Goal: Navigation & Orientation: Go to known website

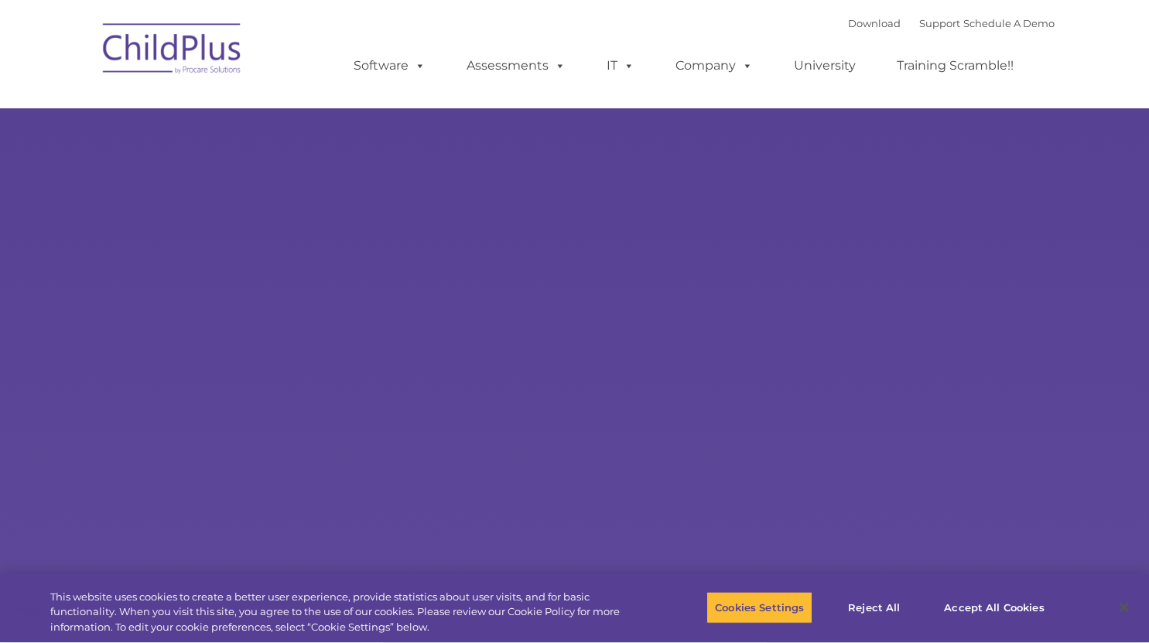
select select "MEDIUM"
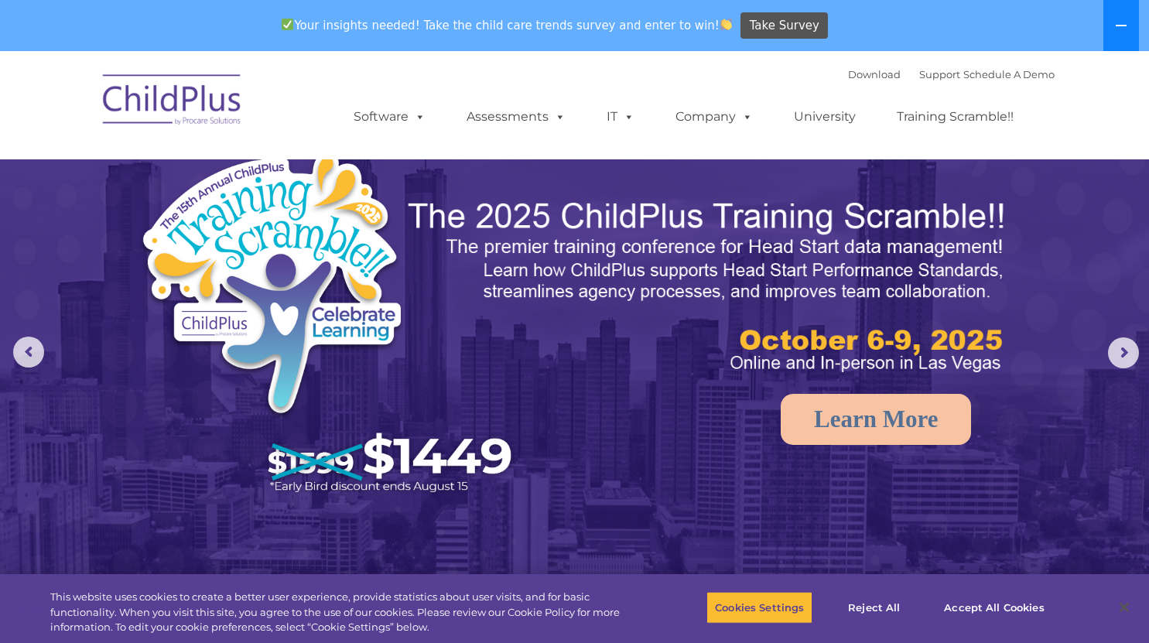
click at [1124, 28] on icon at bounding box center [1121, 25] width 12 height 12
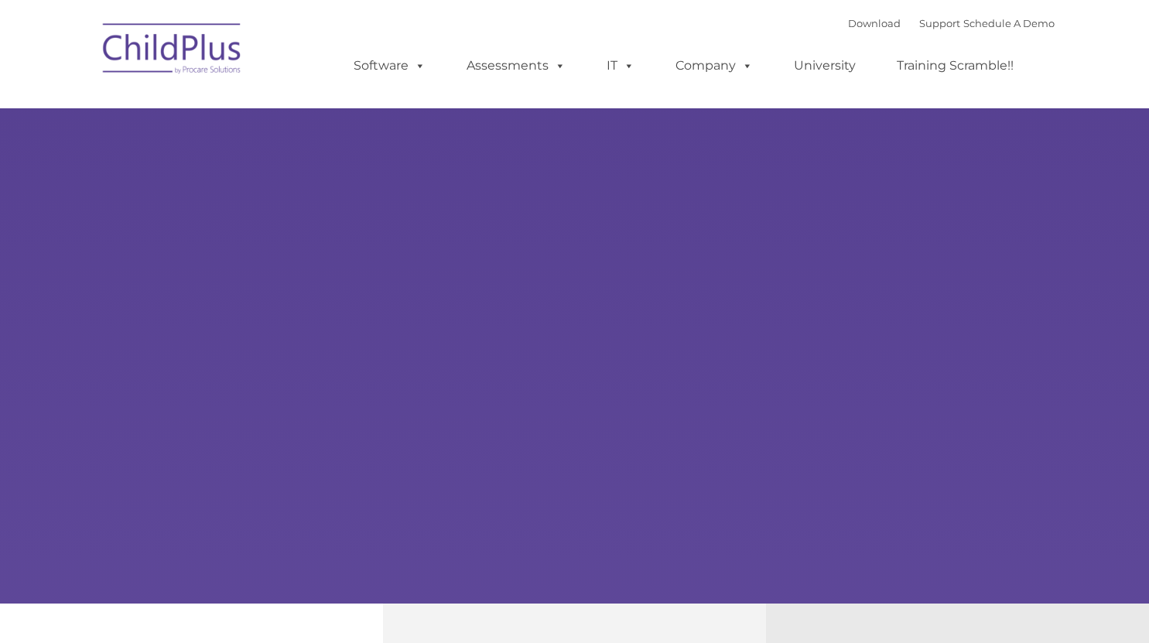
type input ""
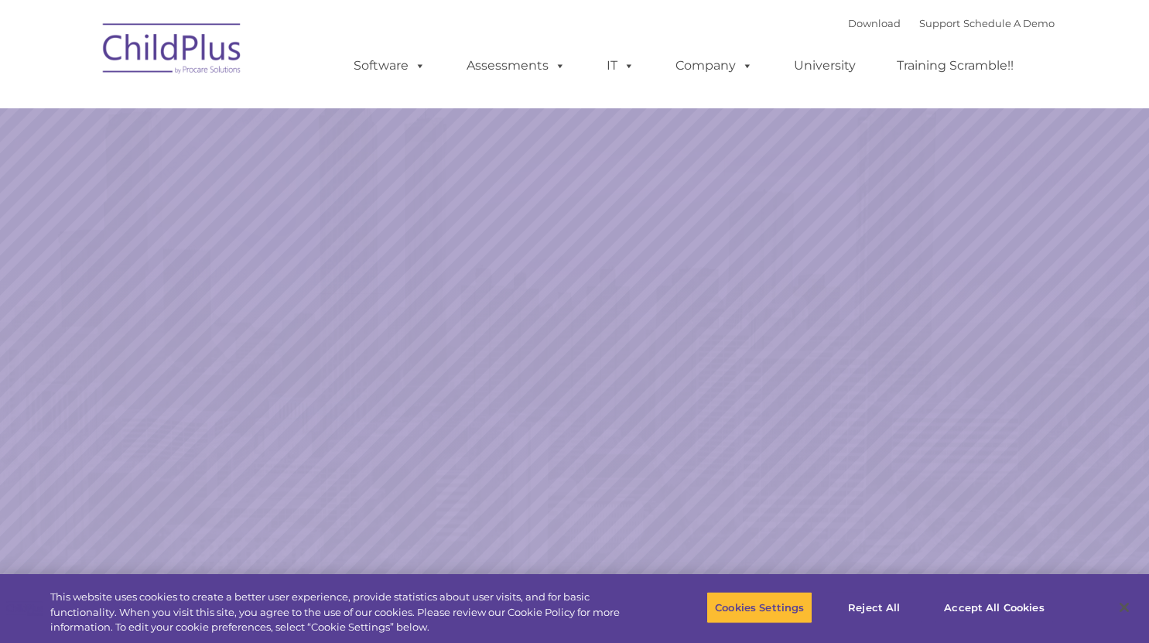
select select "MEDIUM"
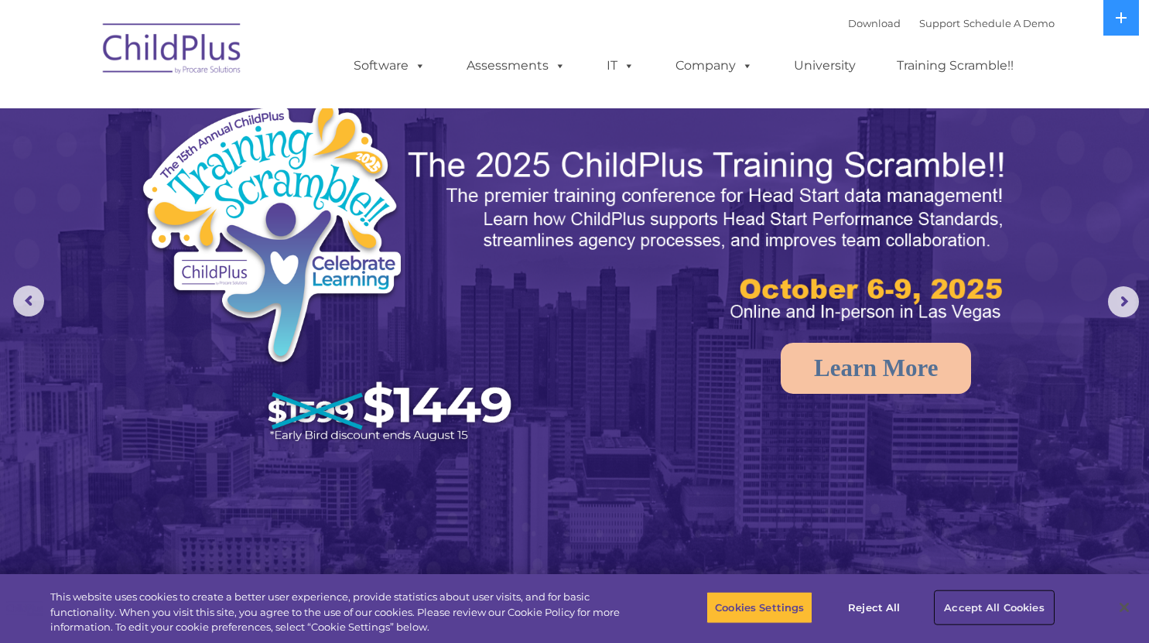
click at [979, 607] on button "Accept All Cookies" at bounding box center [993, 607] width 117 height 32
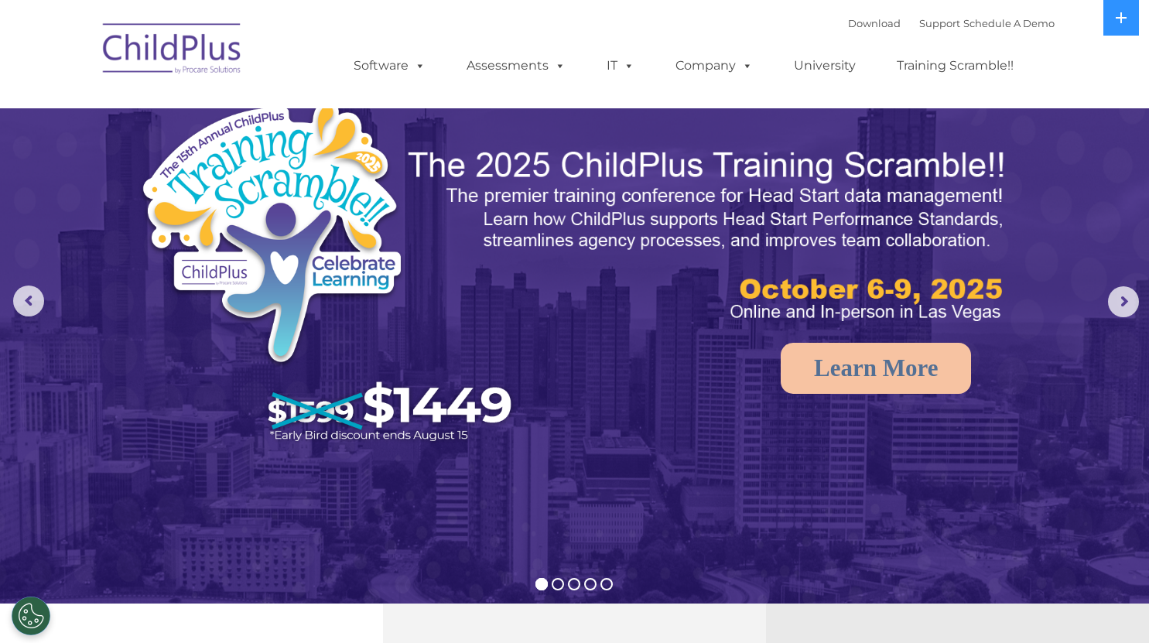
click at [227, 60] on img at bounding box center [172, 50] width 155 height 77
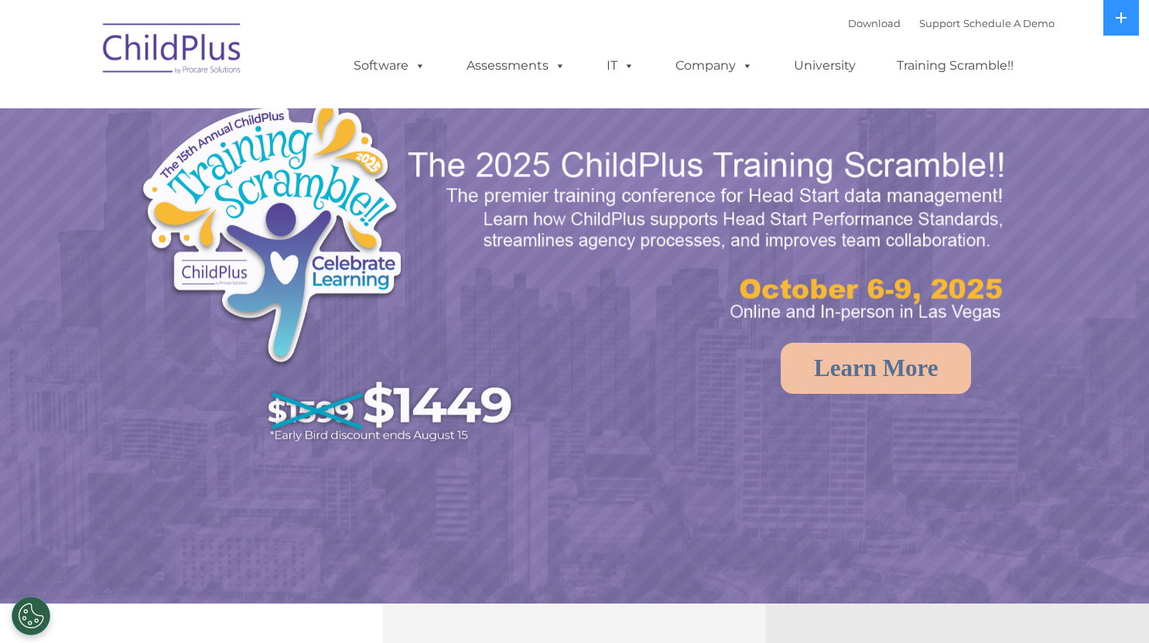
select select "MEDIUM"
